Goal: Transaction & Acquisition: Purchase product/service

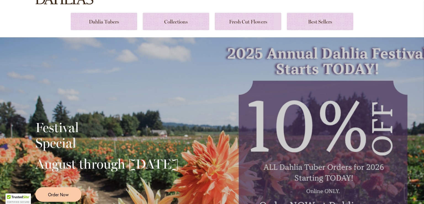
scroll to position [55, 0]
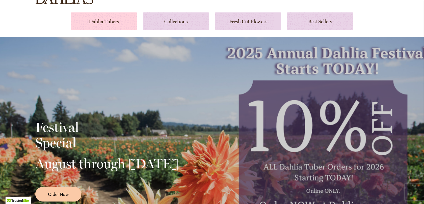
click at [102, 24] on link at bounding box center [104, 20] width 67 height 17
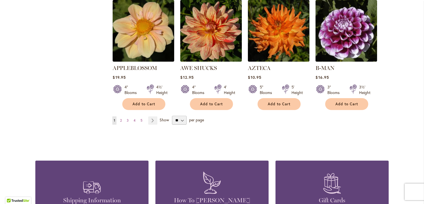
scroll to position [497, 0]
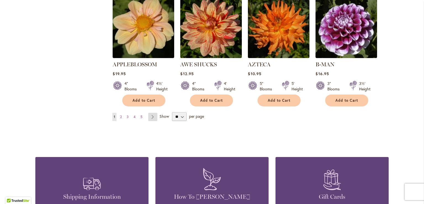
click at [148, 113] on link "Page Next" at bounding box center [152, 117] width 9 height 8
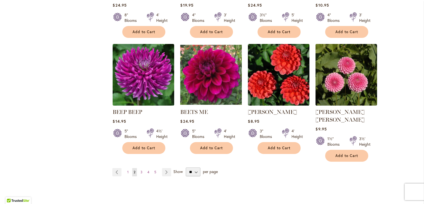
scroll to position [470, 0]
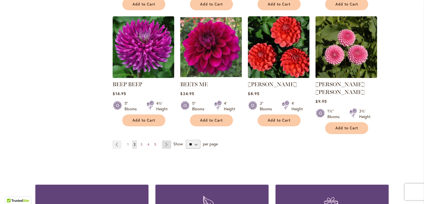
click at [165, 140] on link "Page Next" at bounding box center [166, 144] width 9 height 8
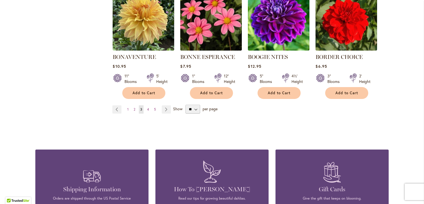
scroll to position [497, 0]
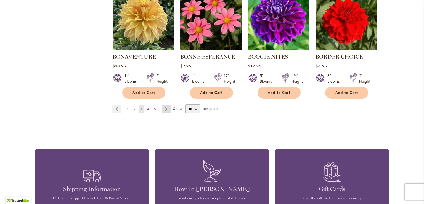
click at [162, 109] on link "Page Next" at bounding box center [166, 109] width 9 height 8
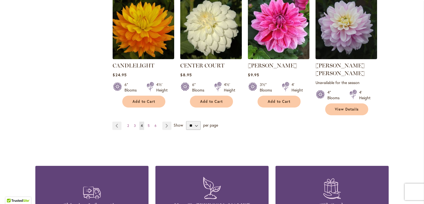
scroll to position [497, 0]
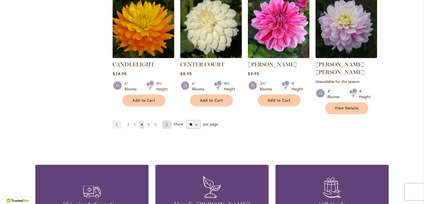
click at [168, 120] on link "Page Next" at bounding box center [166, 124] width 9 height 8
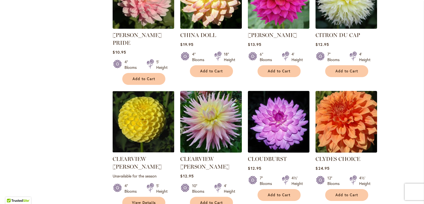
scroll to position [442, 0]
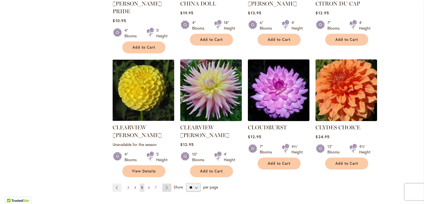
click at [169, 183] on link "Page Next" at bounding box center [166, 187] width 9 height 8
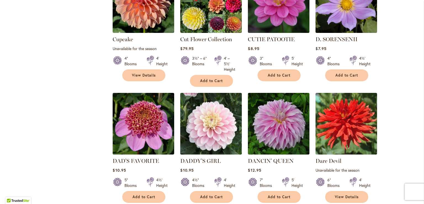
scroll to position [414, 0]
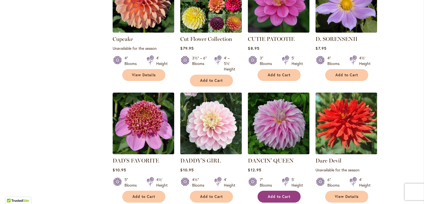
click at [271, 194] on span "Add to Cart" at bounding box center [279, 196] width 23 height 5
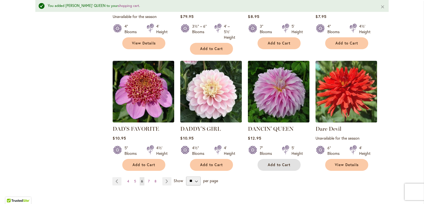
scroll to position [484, 0]
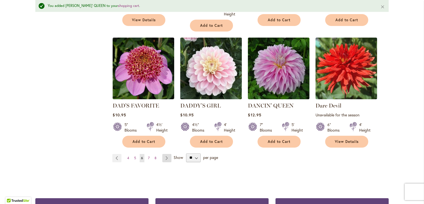
click at [165, 154] on link "Page Next" at bounding box center [166, 158] width 9 height 8
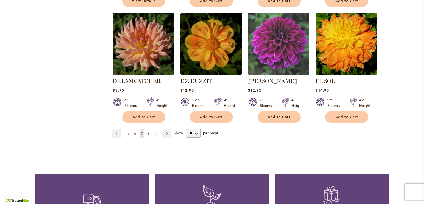
scroll to position [497, 0]
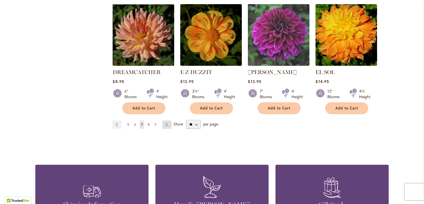
click at [168, 120] on link "Page Next" at bounding box center [166, 124] width 9 height 8
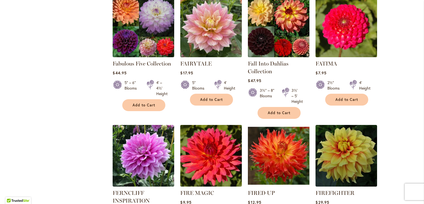
scroll to position [387, 0]
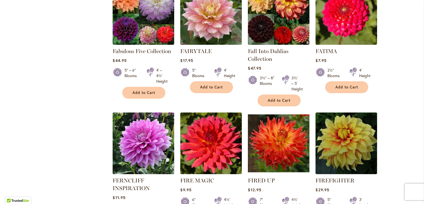
click at [148, 162] on img at bounding box center [143, 143] width 65 height 65
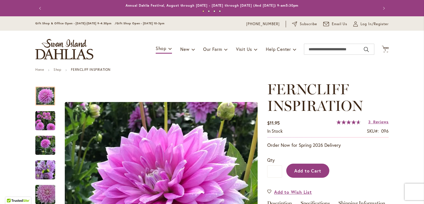
click at [304, 172] on span "Add to Cart" at bounding box center [308, 171] width 27 height 6
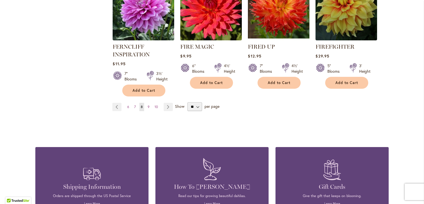
scroll to position [525, 0]
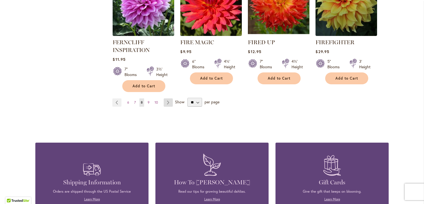
click at [164, 103] on link "Page Next" at bounding box center [168, 102] width 9 height 8
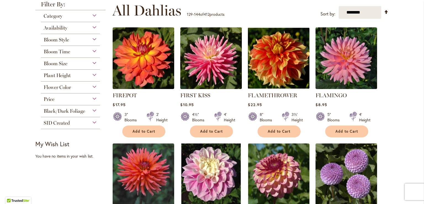
scroll to position [166, 0]
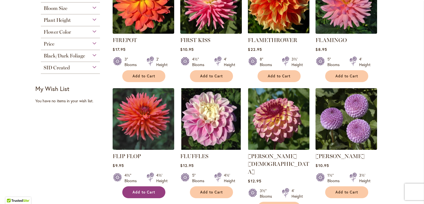
click at [153, 186] on button "Add to Cart" at bounding box center [143, 192] width 43 height 12
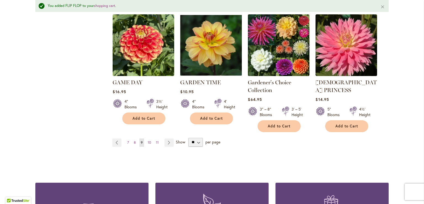
scroll to position [512, 0]
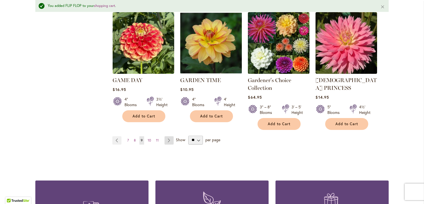
click at [167, 136] on link "Page Next" at bounding box center [169, 140] width 9 height 8
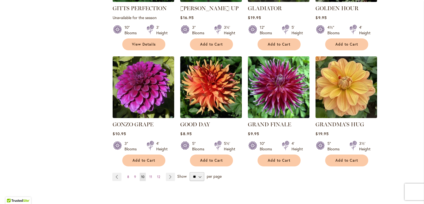
scroll to position [442, 0]
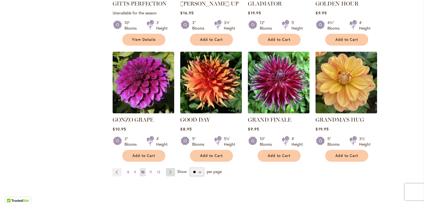
click at [169, 168] on link "Page Next" at bounding box center [170, 172] width 9 height 8
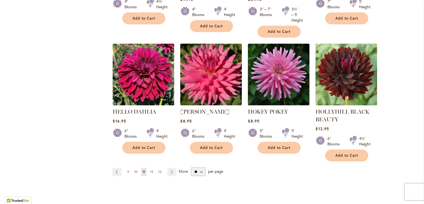
scroll to position [470, 0]
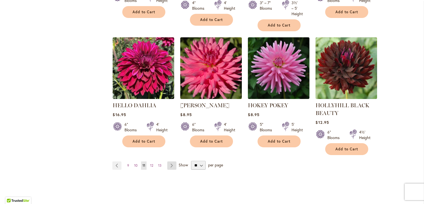
click at [170, 163] on link "Page Next" at bounding box center [171, 165] width 9 height 8
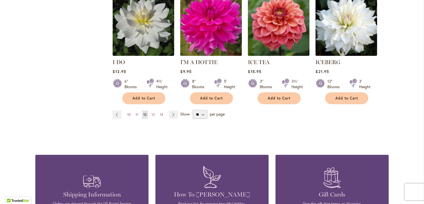
scroll to position [525, 0]
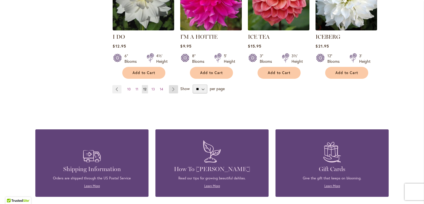
click at [170, 85] on link "Page Next" at bounding box center [173, 89] width 9 height 8
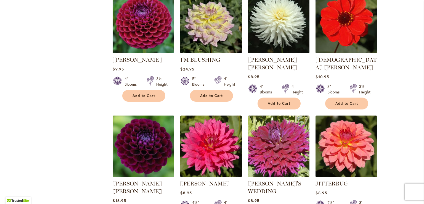
scroll to position [414, 0]
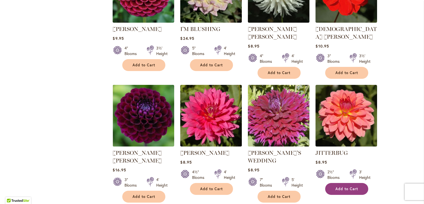
click at [343, 186] on span "Add to Cart" at bounding box center [347, 188] width 23 height 5
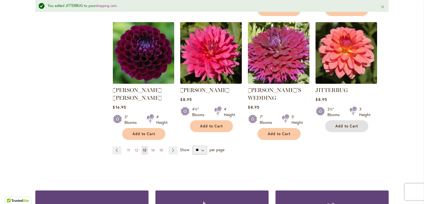
scroll to position [497, 0]
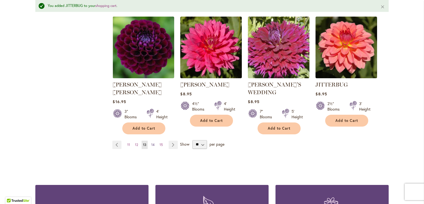
click at [152, 143] on span "14" at bounding box center [152, 145] width 3 height 4
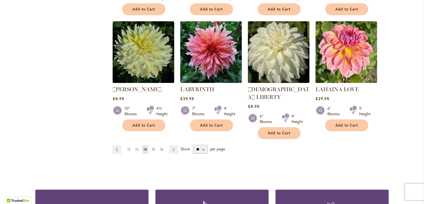
scroll to position [470, 0]
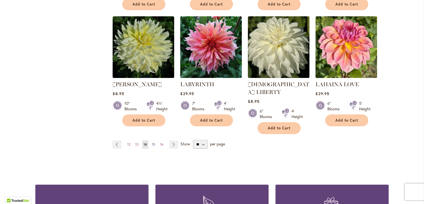
click at [153, 140] on link "Page 15" at bounding box center [154, 144] width 6 height 8
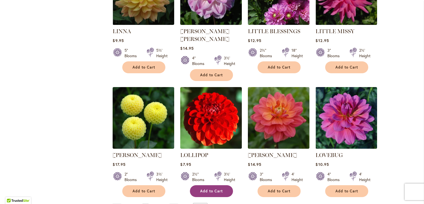
scroll to position [442, 0]
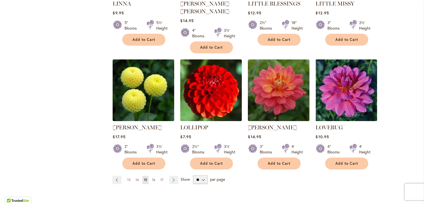
click at [152, 178] on span "16" at bounding box center [153, 180] width 3 height 4
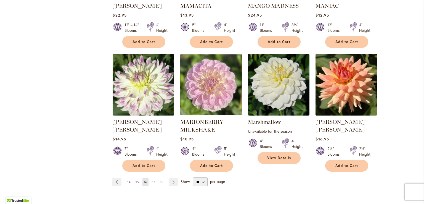
scroll to position [442, 0]
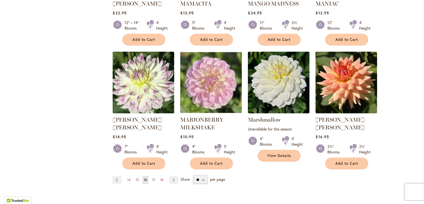
click at [153, 176] on link "Page 17" at bounding box center [154, 180] width 6 height 8
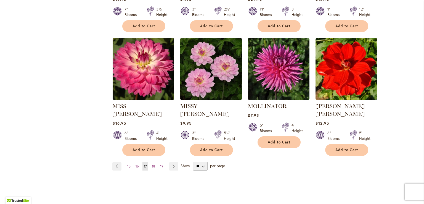
scroll to position [470, 0]
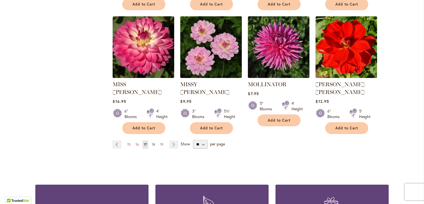
click at [153, 142] on span "18" at bounding box center [153, 144] width 3 height 4
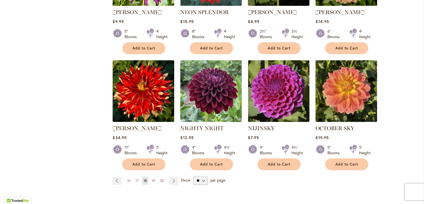
scroll to position [442, 0]
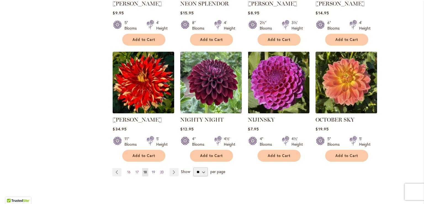
click at [152, 170] on span "19" at bounding box center [153, 172] width 3 height 4
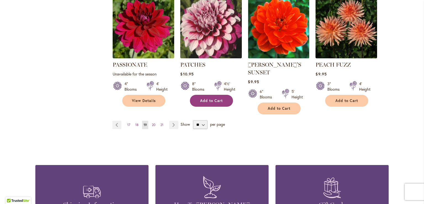
scroll to position [497, 0]
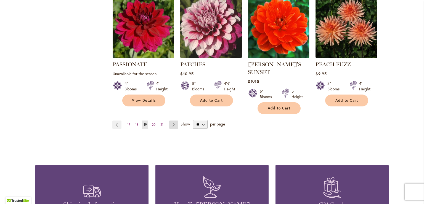
click at [171, 120] on link "Page Next" at bounding box center [173, 124] width 9 height 8
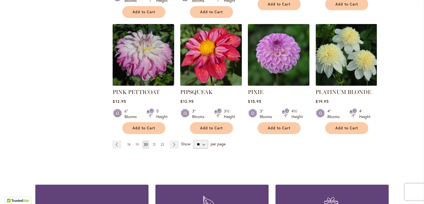
scroll to position [497, 0]
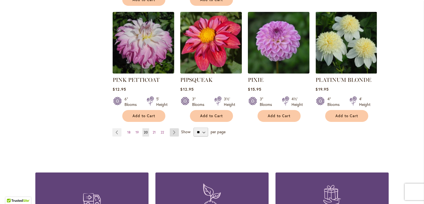
click at [170, 128] on link "Page Next" at bounding box center [174, 132] width 9 height 8
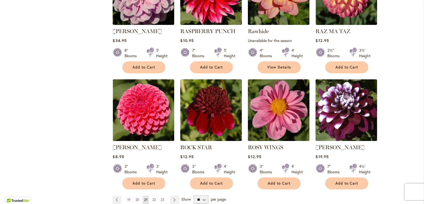
scroll to position [470, 0]
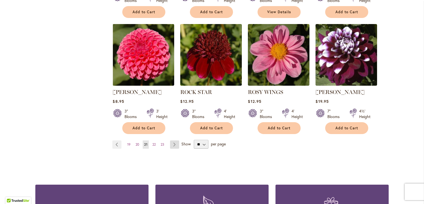
click at [172, 144] on link "Page Next" at bounding box center [174, 144] width 9 height 8
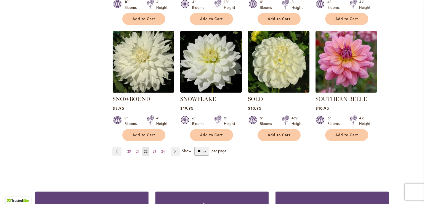
scroll to position [497, 0]
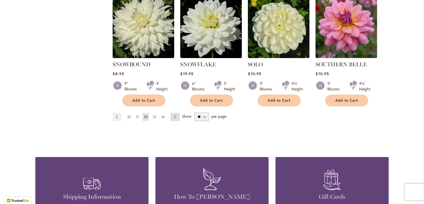
click at [173, 113] on link "Page Next" at bounding box center [175, 117] width 9 height 8
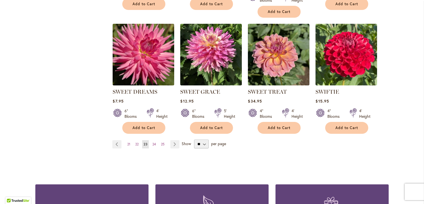
scroll to position [497, 0]
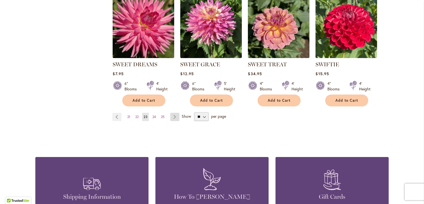
click at [171, 115] on link "Page Next" at bounding box center [174, 117] width 9 height 8
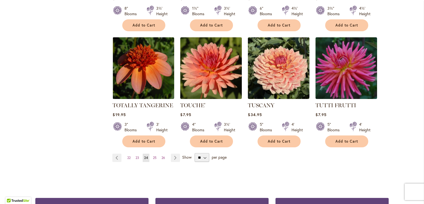
scroll to position [470, 0]
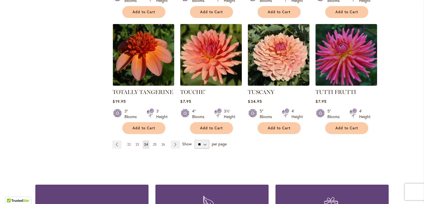
click at [154, 142] on span "25" at bounding box center [155, 144] width 4 height 4
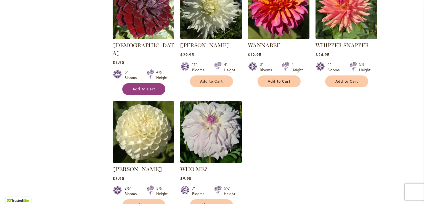
scroll to position [304, 0]
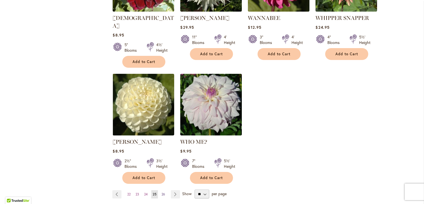
click at [162, 192] on span "26" at bounding box center [164, 194] width 4 height 4
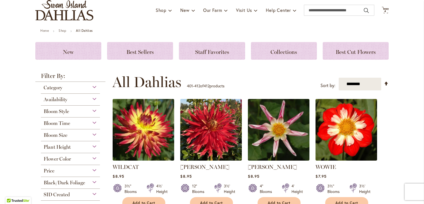
scroll to position [55, 0]
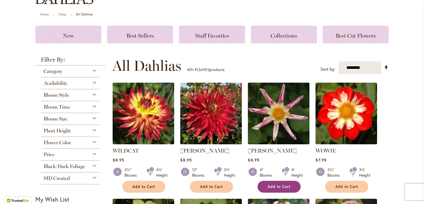
click at [279, 189] on button "Add to Cart" at bounding box center [279, 187] width 43 height 12
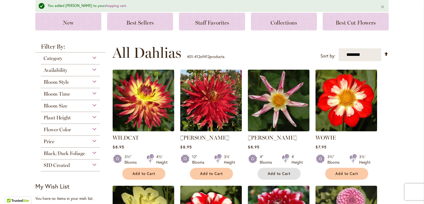
scroll to position [0, 0]
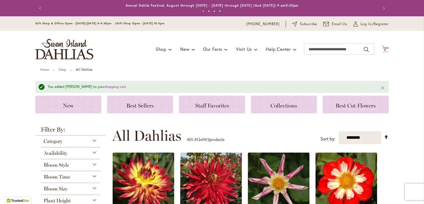
click at [385, 50] on span "5" at bounding box center [386, 50] width 2 height 4
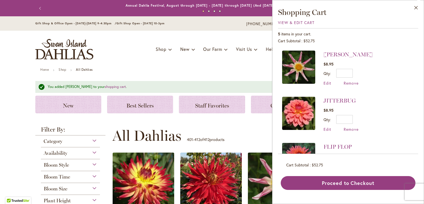
click at [300, 120] on img at bounding box center [298, 113] width 33 height 33
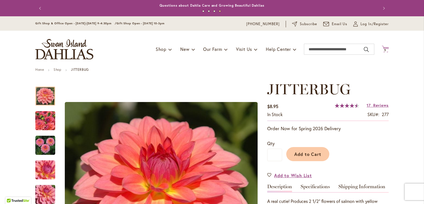
click at [385, 49] on span "5" at bounding box center [386, 50] width 2 height 4
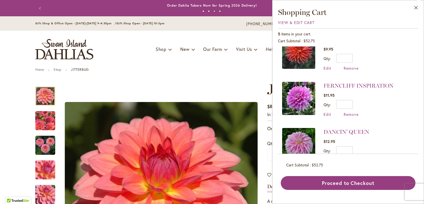
scroll to position [123, 0]
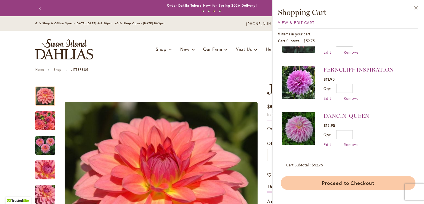
click at [322, 182] on button "Proceed to Checkout" at bounding box center [348, 183] width 135 height 14
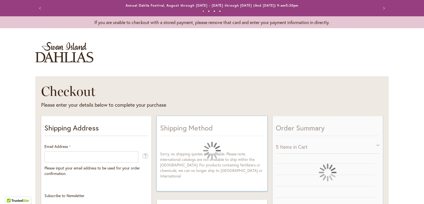
select select "**"
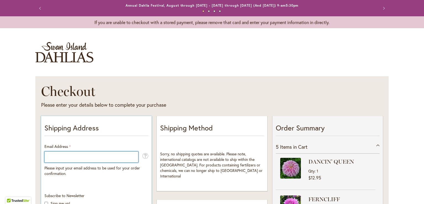
click at [59, 155] on input "Email Address" at bounding box center [91, 156] width 94 height 11
type input "**********"
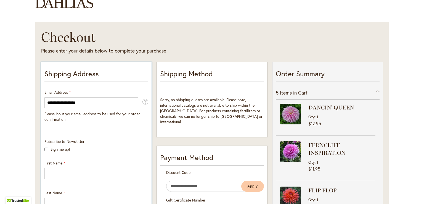
scroll to position [55, 0]
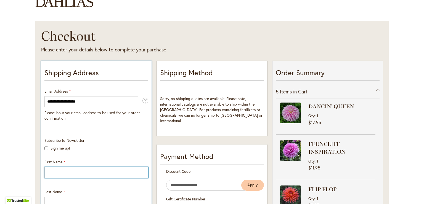
click at [83, 171] on input "First Name" at bounding box center [96, 172] width 104 height 11
type input "*******"
type input "****"
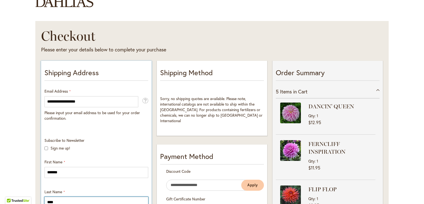
type input "**********"
select select "**"
type input "**********"
type input "*****"
type input "**********"
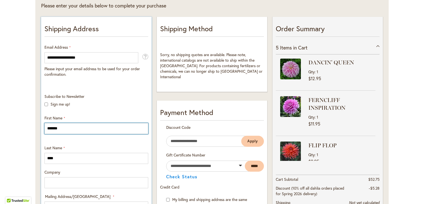
scroll to position [111, 0]
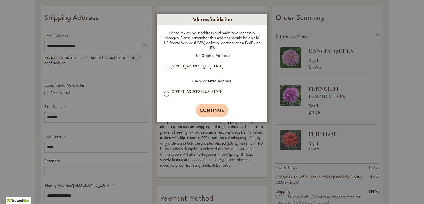
click at [206, 112] on span "Continue" at bounding box center [212, 110] width 25 height 6
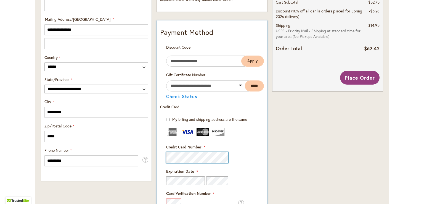
scroll to position [332, 0]
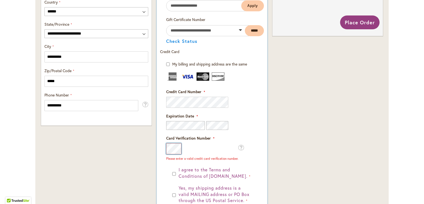
click at [161, 147] on form "My billing and shipping address are the same Billing Address First Name Last Na…" at bounding box center [212, 162] width 104 height 203
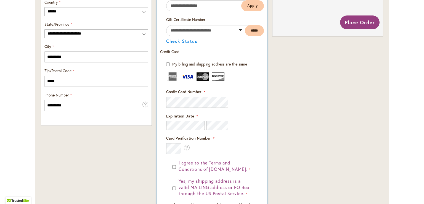
click at [244, 130] on fieldset "Credit Card Information Credit Card Number" at bounding box center [212, 113] width 92 height 82
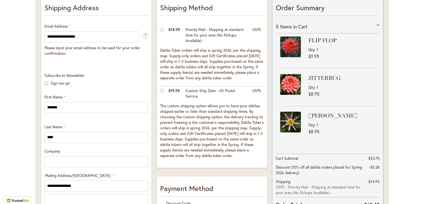
scroll to position [166, 0]
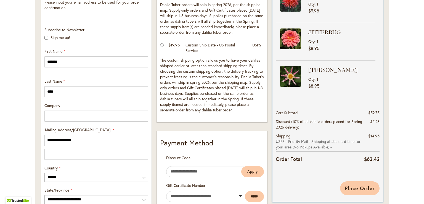
click at [362, 188] on span "Place Order" at bounding box center [360, 188] width 30 height 7
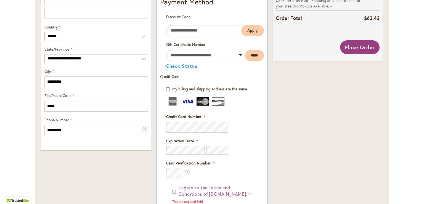
scroll to position [289, 0]
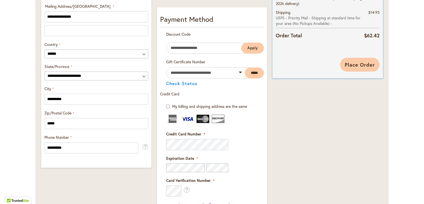
click at [348, 67] on span "Place Order" at bounding box center [360, 64] width 30 height 7
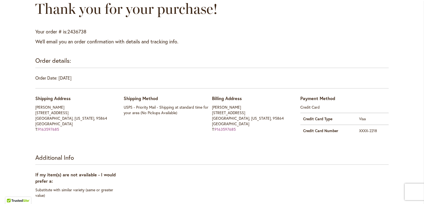
scroll to position [28, 0]
